Goal: Check status

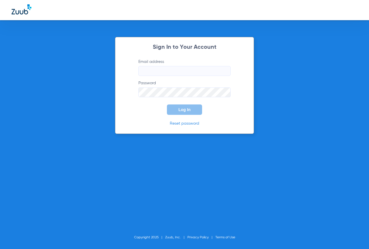
type input "[EMAIL_ADDRESS][DOMAIN_NAME]"
click at [182, 105] on button "Log In" at bounding box center [184, 109] width 35 height 10
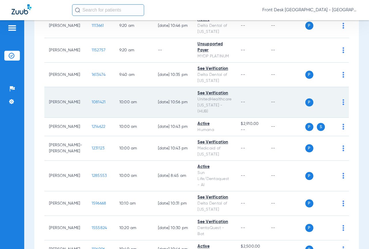
scroll to position [375, 0]
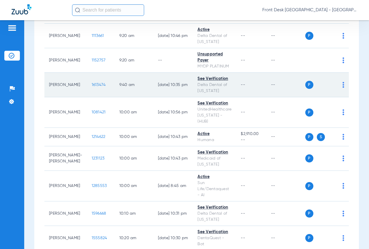
click at [134, 79] on td "9:40 AM" at bounding box center [134, 85] width 39 height 25
click at [93, 83] on span "1613474" at bounding box center [99, 85] width 14 height 4
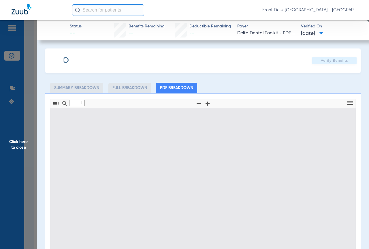
type input "0"
select select "page-width"
type input "1"
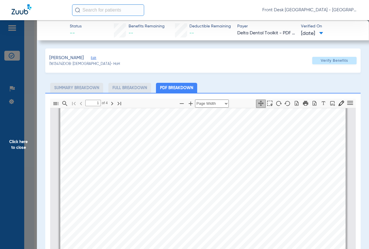
scroll to position [32, 0]
click at [19, 145] on span "Click here to close" at bounding box center [18, 144] width 37 height 249
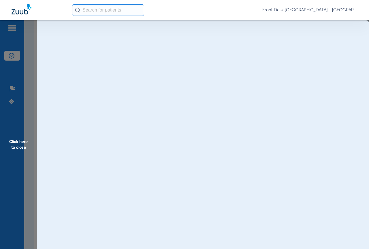
click at [20, 143] on span "Click here to close" at bounding box center [18, 144] width 37 height 249
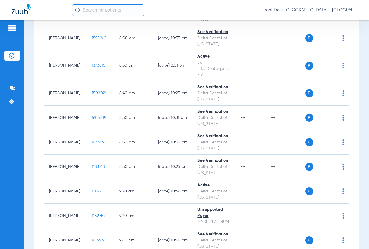
scroll to position [58, 0]
